Goal: Task Accomplishment & Management: Manage account settings

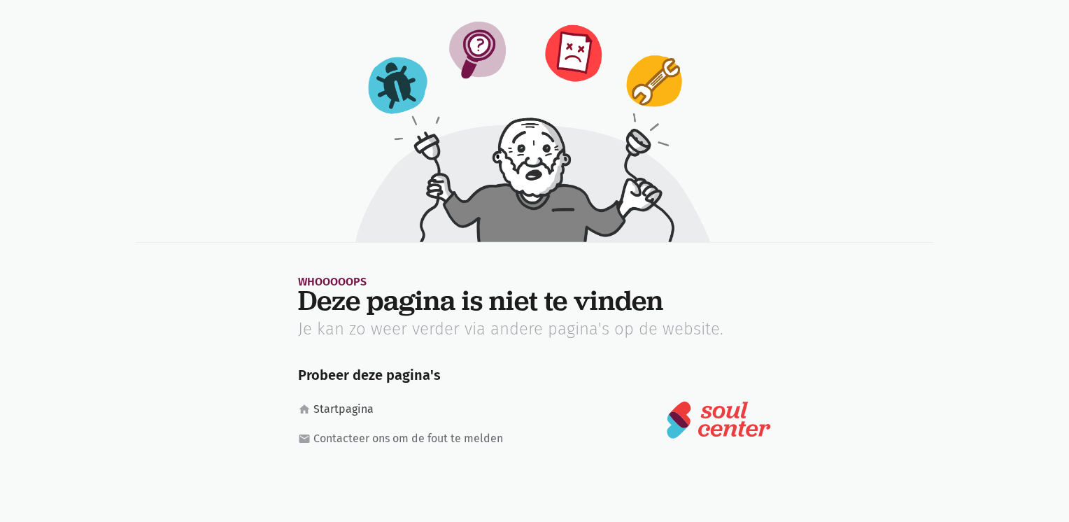
click at [323, 408] on link "home Startpagina" at bounding box center [407, 409] width 219 height 18
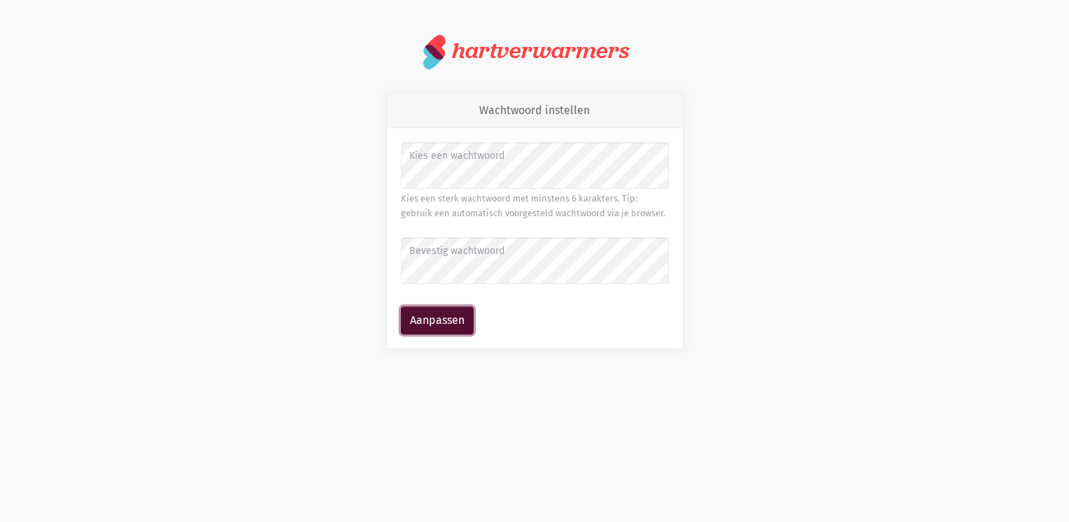
click at [439, 316] on button "Aanpassen" at bounding box center [437, 320] width 73 height 28
drag, startPoint x: 439, startPoint y: 334, endPoint x: 444, endPoint y: 322, distance: 12.9
click at [439, 334] on div "Kies een wachtwoord Kies een sterk wachtwoord met minstens 6 karakters. Tip: ge…" at bounding box center [535, 238] width 296 height 220
click at [444, 321] on button "Aanpassen" at bounding box center [437, 320] width 73 height 28
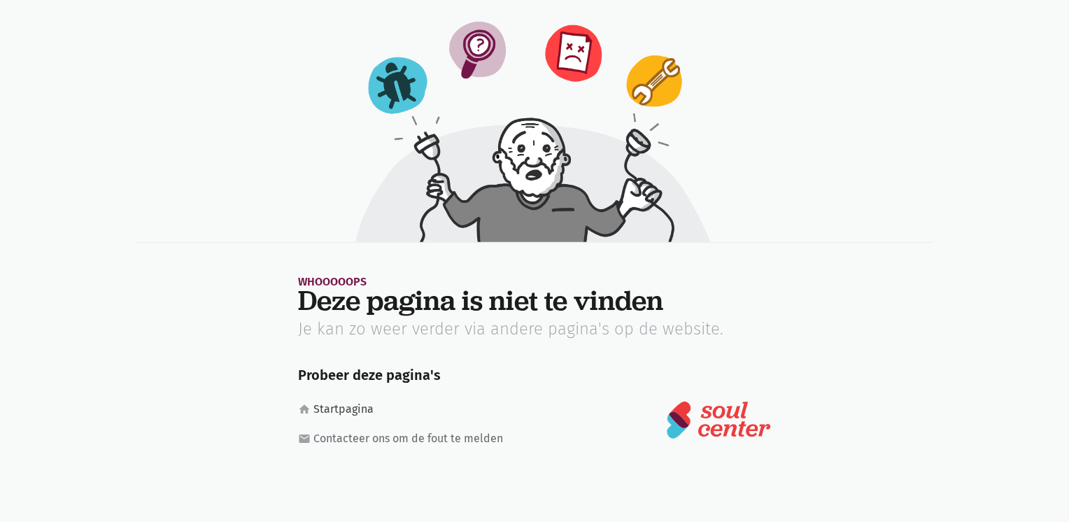
click at [341, 411] on link "home Startpagina" at bounding box center [407, 409] width 219 height 18
